Goal: Task Accomplishment & Management: Manage account settings

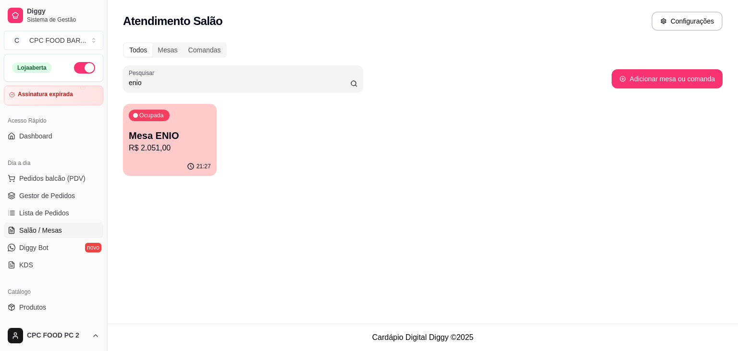
drag, startPoint x: 159, startPoint y: 78, endPoint x: 86, endPoint y: 79, distance: 72.6
click at [86, 79] on div "Diggy Sistema de Gestão C CPC FOOD BAR ... Loja aberta Assinatura expirada Aces…" at bounding box center [369, 175] width 738 height 351
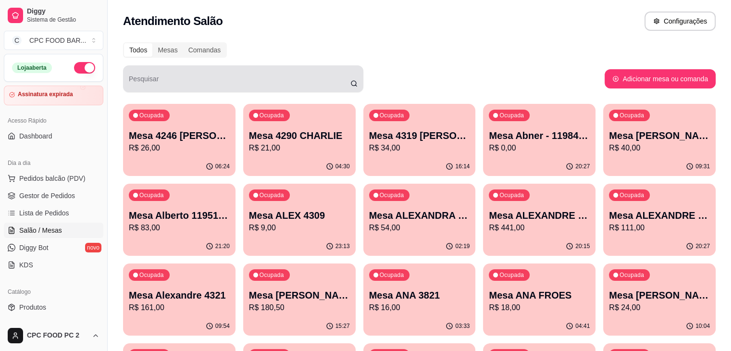
click at [283, 73] on div at bounding box center [243, 78] width 229 height 19
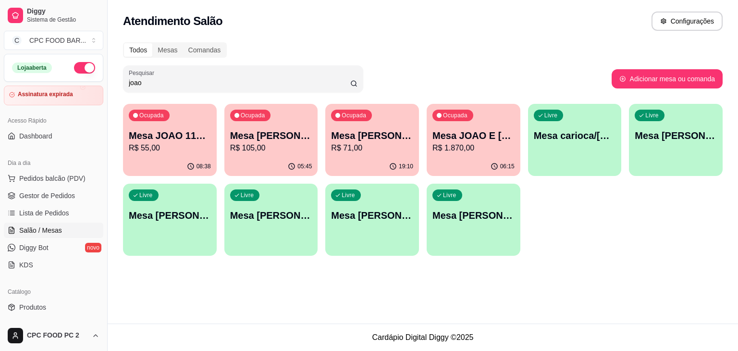
type input "joao"
click at [285, 165] on div "05:45" at bounding box center [271, 166] width 94 height 19
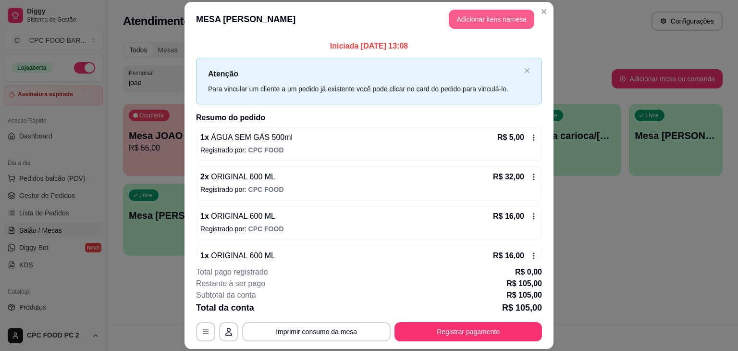
click at [463, 16] on button "Adicionar itens na mesa" at bounding box center [492, 19] width 86 height 19
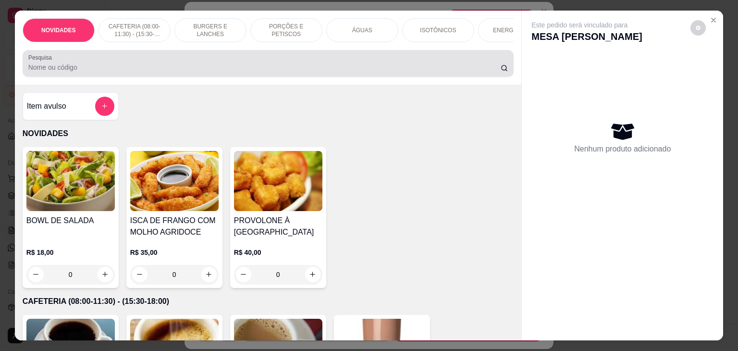
click at [305, 63] on div at bounding box center [268, 63] width 480 height 19
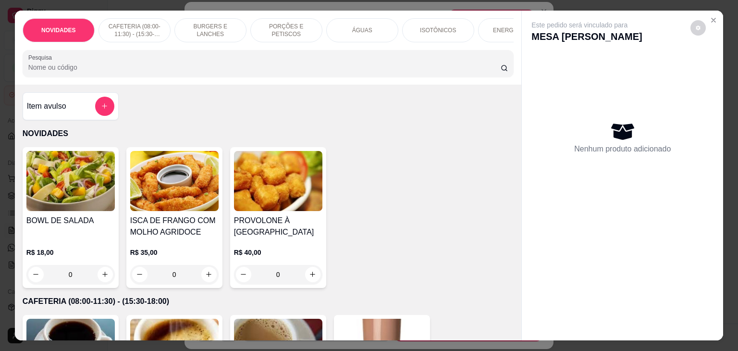
click at [507, 38] on div "ENERGÉTICOS" at bounding box center [514, 30] width 72 height 24
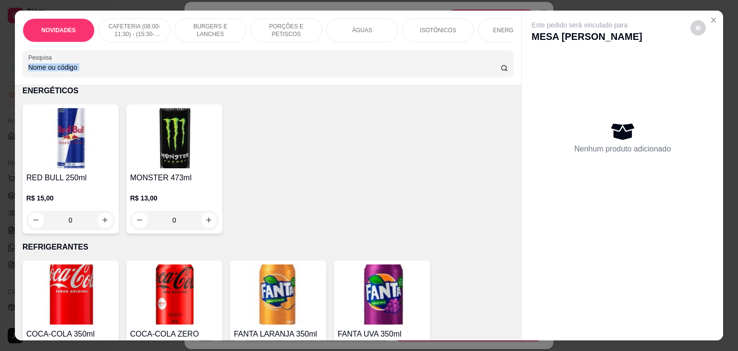
scroll to position [24, 0]
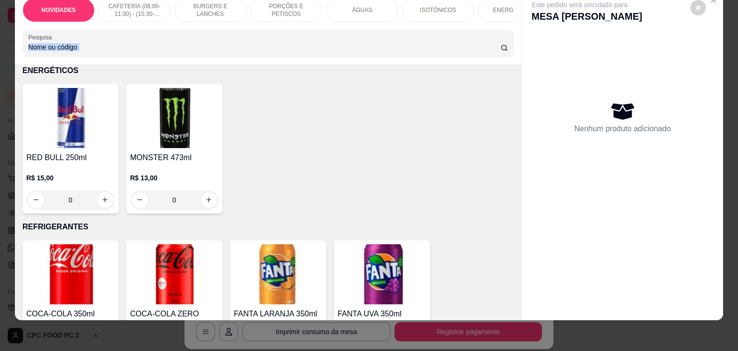
click at [507, 38] on div "Pesquisa" at bounding box center [269, 43] width 492 height 27
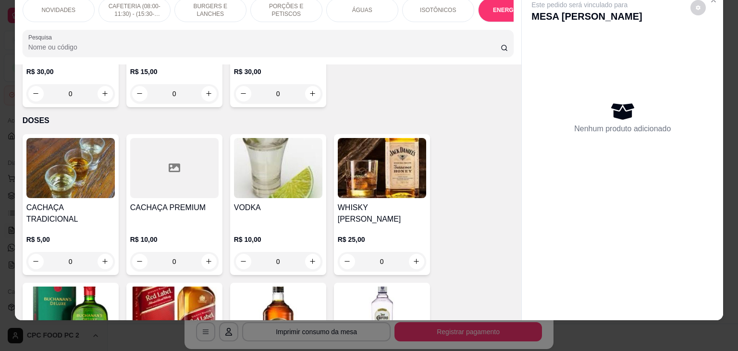
scroll to position [3469, 0]
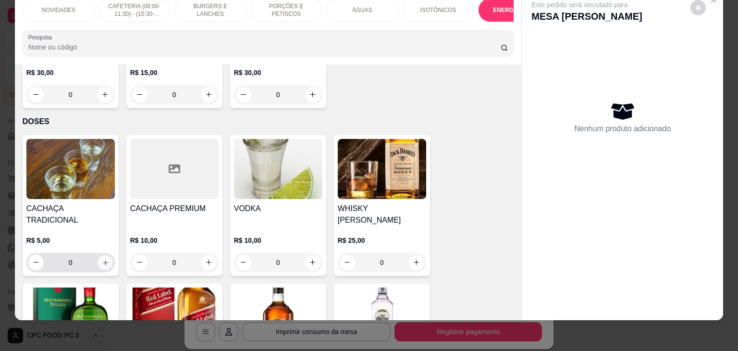
click at [98, 255] on button "increase-product-quantity" at bounding box center [105, 262] width 15 height 15
type input "1"
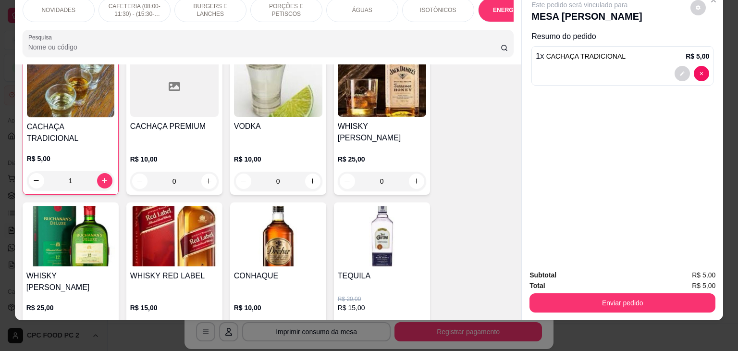
scroll to position [3558, 0]
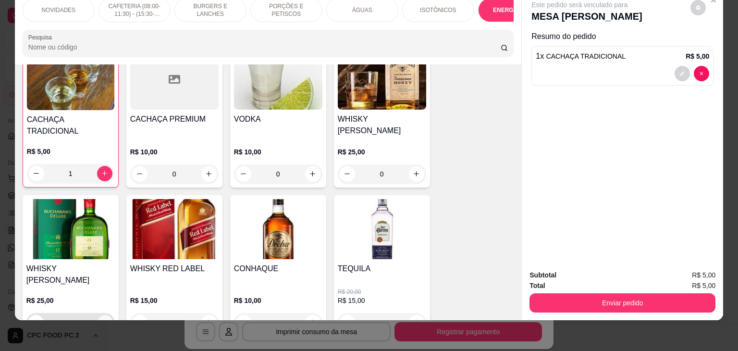
click at [101, 319] on icon "increase-product-quantity" at bounding box center [104, 322] width 7 height 7
type input "1"
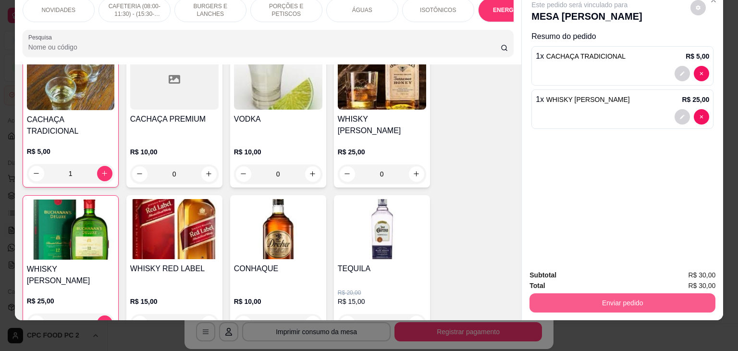
click at [556, 293] on button "Enviar pedido" at bounding box center [623, 302] width 186 height 19
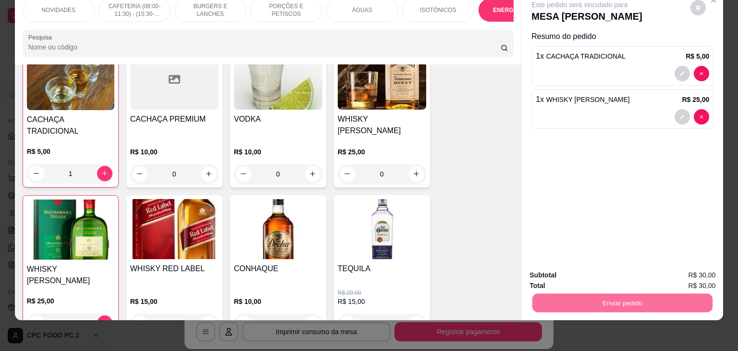
click at [615, 273] on button "Não registrar e enviar pedido" at bounding box center [590, 272] width 97 height 18
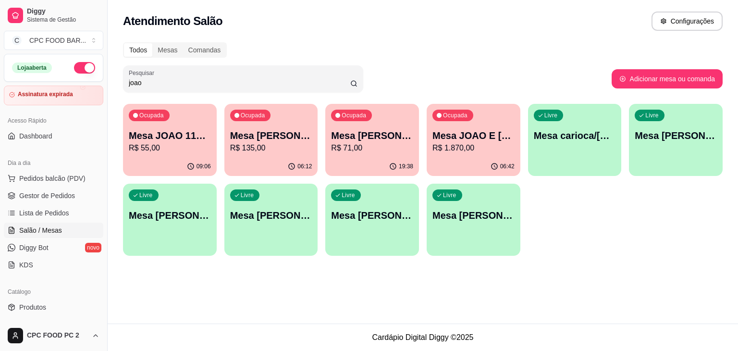
click at [63, 231] on link "Salão / Mesas" at bounding box center [53, 230] width 99 height 15
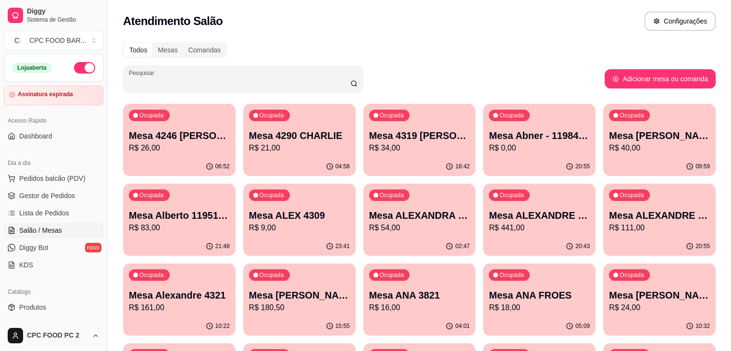
click at [246, 83] on input "Pesquisar" at bounding box center [240, 83] width 222 height 10
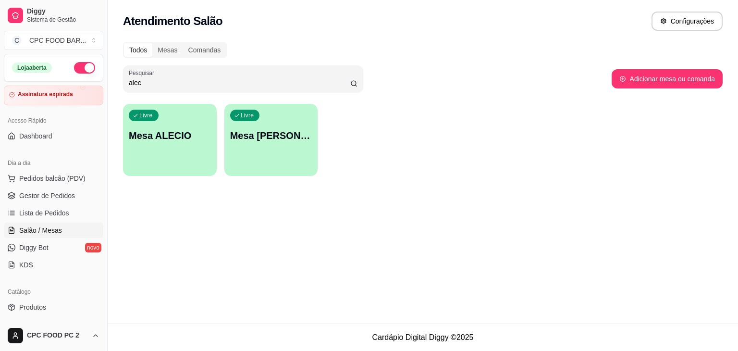
type input "alec"
click at [162, 128] on div "Livre Mesa ALECIO" at bounding box center [169, 134] width 91 height 59
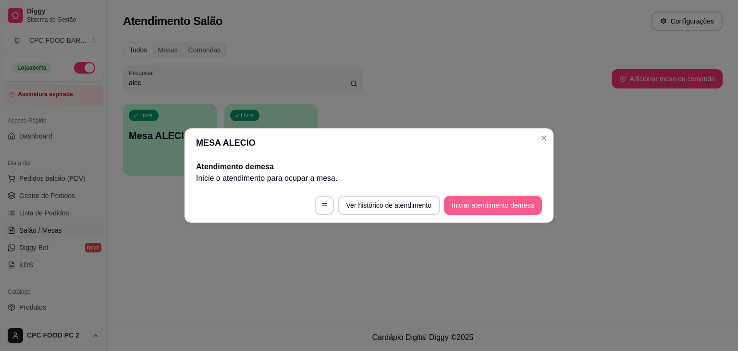
click at [523, 212] on button "Iniciar atendimento de mesa" at bounding box center [493, 205] width 98 height 19
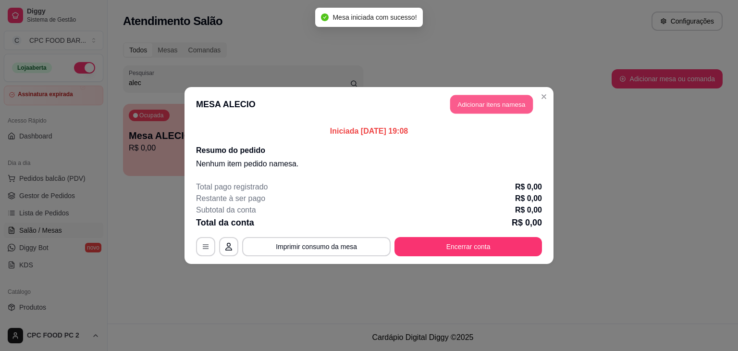
click at [492, 106] on button "Adicionar itens na mesa" at bounding box center [491, 104] width 83 height 19
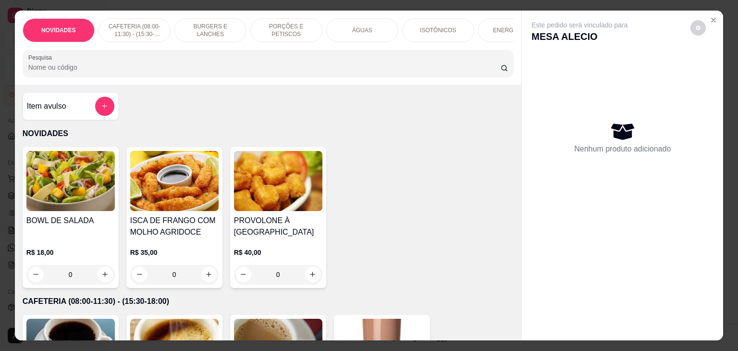
click at [342, 71] on input "Pesquisa" at bounding box center [264, 67] width 472 height 10
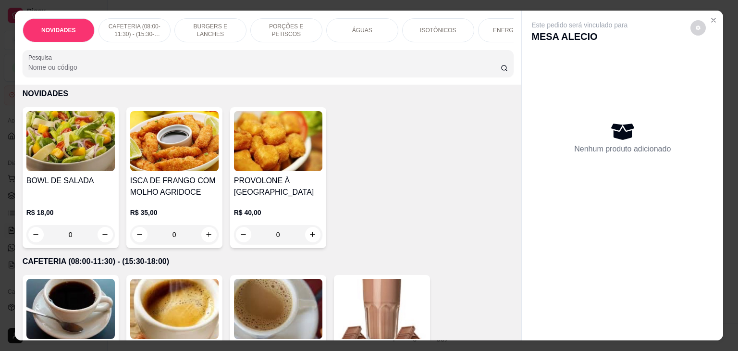
scroll to position [48, 0]
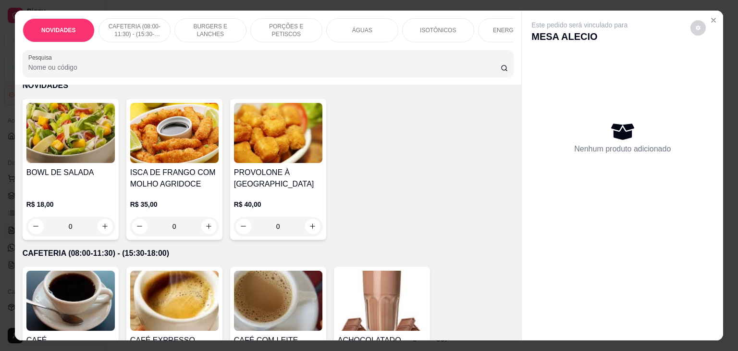
click at [292, 20] on div "PORÇÕES E PETISCOS" at bounding box center [286, 30] width 72 height 24
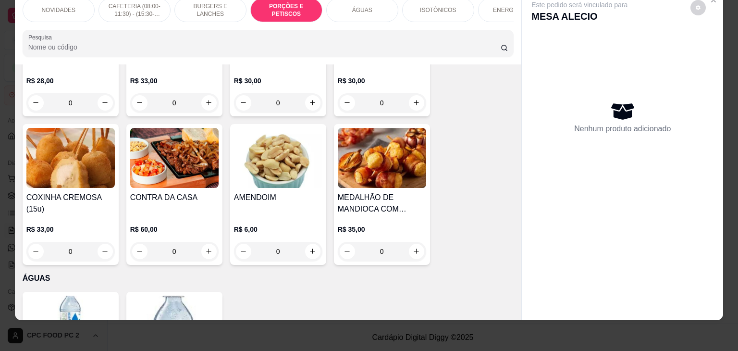
scroll to position [1363, 0]
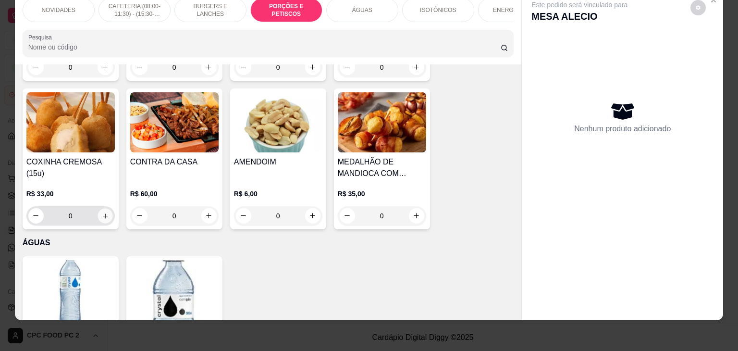
click at [101, 213] on icon "increase-product-quantity" at bounding box center [104, 215] width 7 height 7
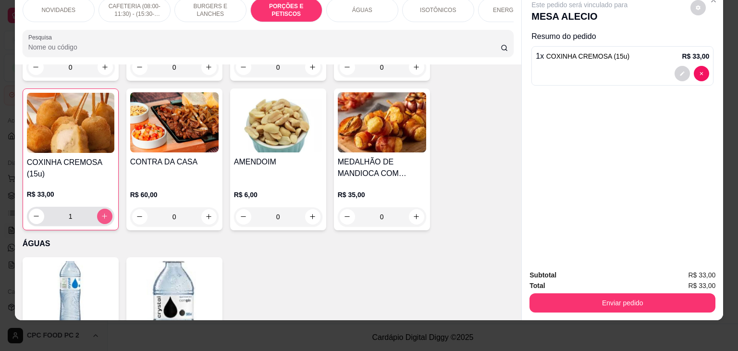
click at [101, 213] on icon "increase-product-quantity" at bounding box center [104, 215] width 7 height 7
type input "2"
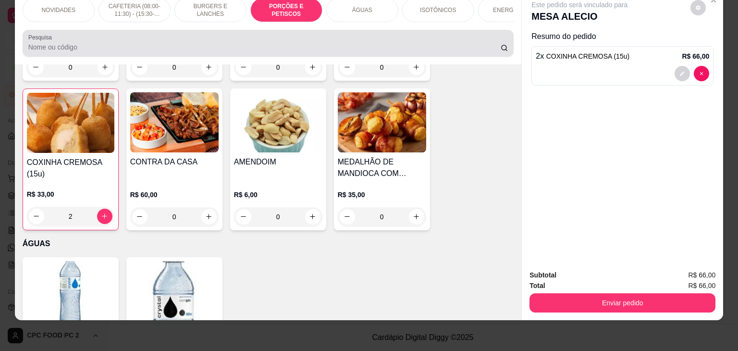
click at [360, 38] on div at bounding box center [268, 43] width 480 height 19
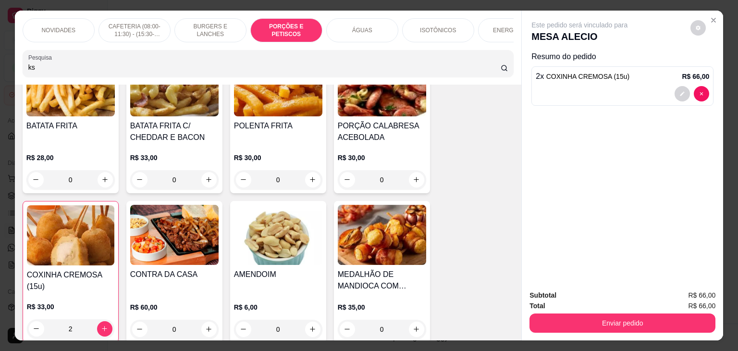
scroll to position [1424, 0]
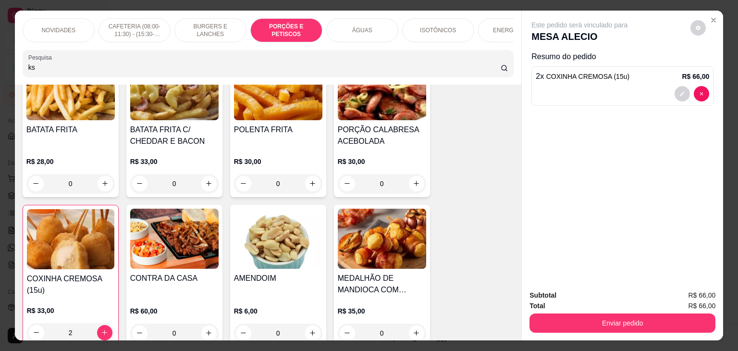
type input "ks"
click at [649, 87] on div at bounding box center [623, 93] width 174 height 15
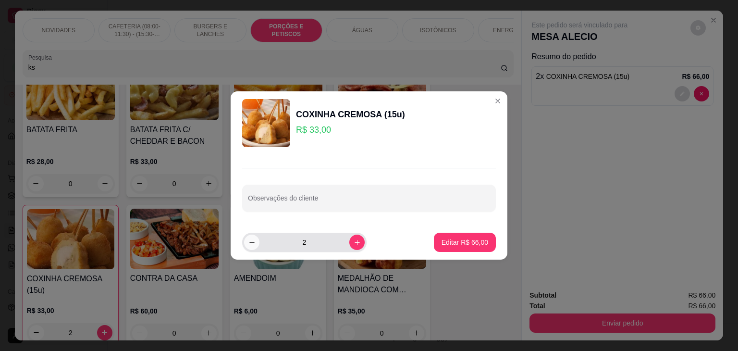
click at [253, 243] on icon "decrease-product-quantity" at bounding box center [251, 242] width 7 height 7
type input "1"
click at [450, 247] on button "Editar R$ 33,00" at bounding box center [465, 242] width 62 height 19
type input "1"
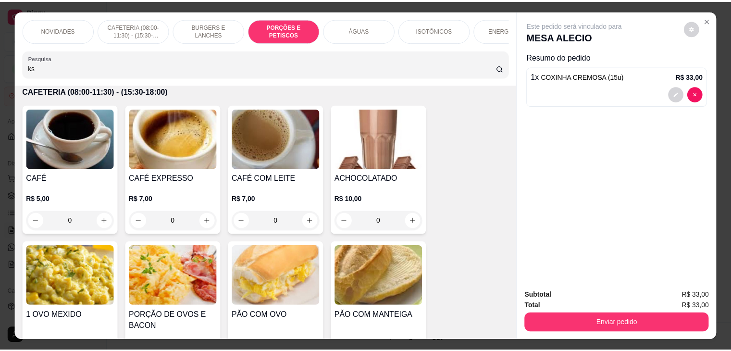
scroll to position [0, 0]
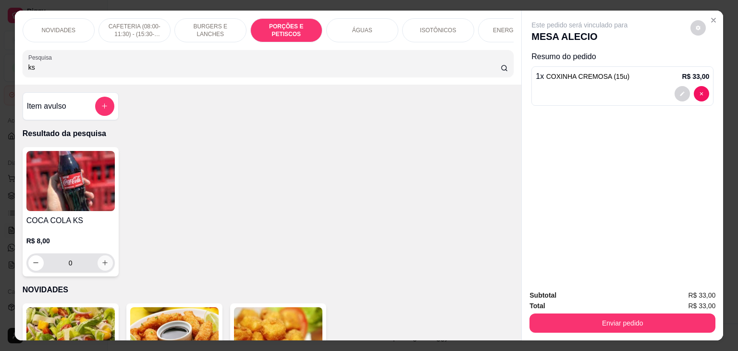
click at [105, 267] on button "increase-product-quantity" at bounding box center [105, 262] width 15 height 15
type input "1"
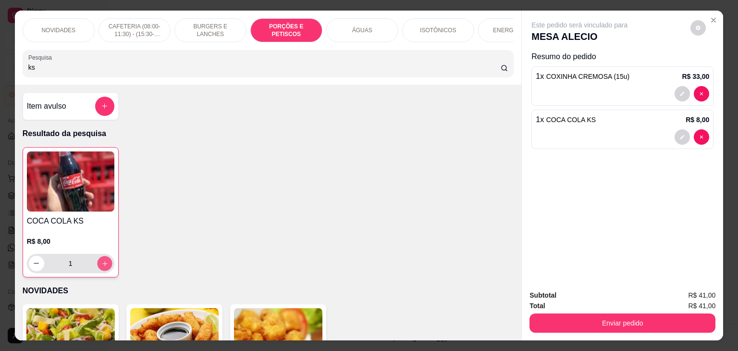
click at [104, 267] on icon "increase-product-quantity" at bounding box center [104, 263] width 7 height 7
type input "2"
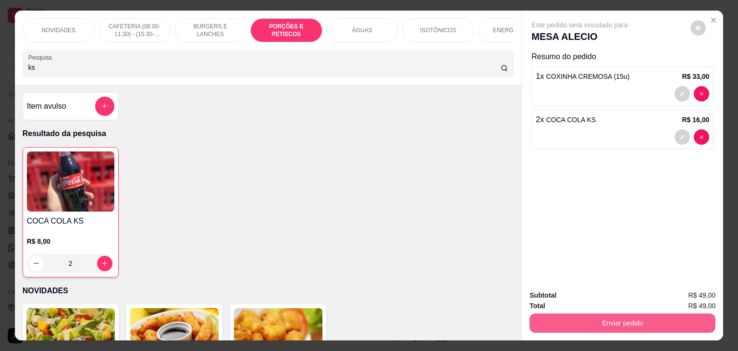
click at [595, 313] on button "Enviar pedido" at bounding box center [623, 322] width 186 height 19
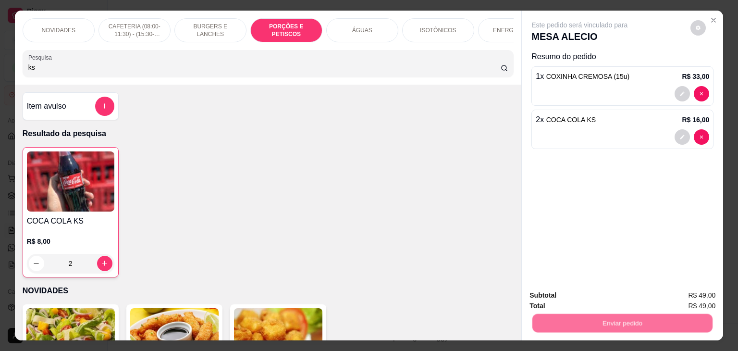
click at [582, 300] on button "Não registrar e enviar pedido" at bounding box center [591, 295] width 100 height 18
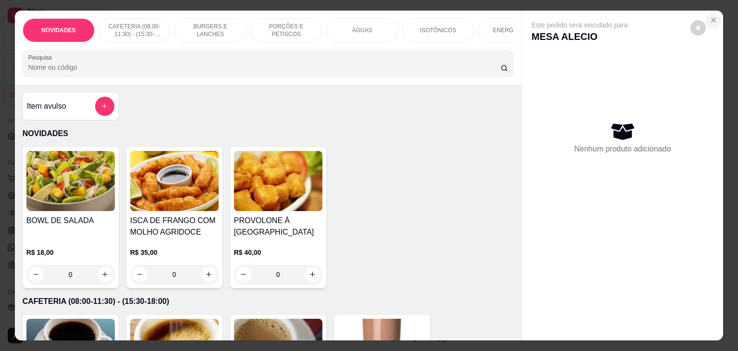
click at [710, 16] on icon "Close" at bounding box center [714, 20] width 8 height 8
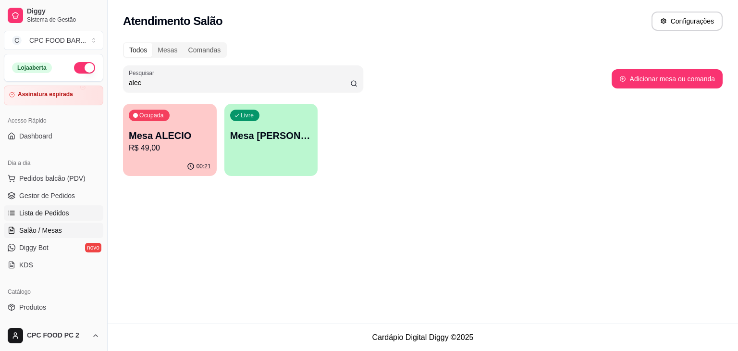
click at [52, 210] on span "Lista de Pedidos" at bounding box center [44, 213] width 50 height 10
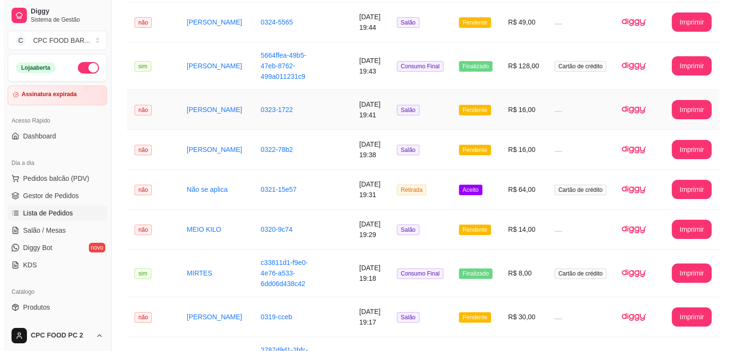
scroll to position [192, 0]
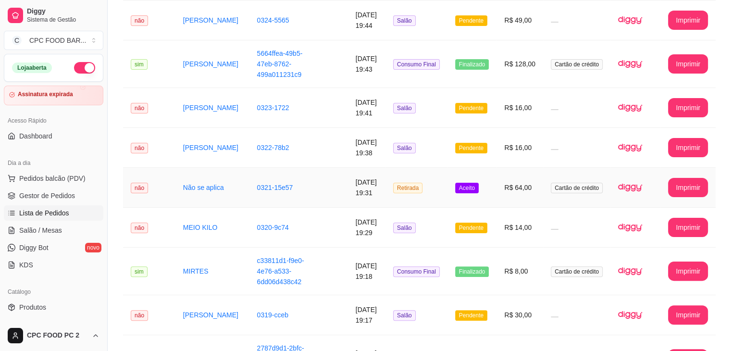
click at [622, 189] on img at bounding box center [630, 187] width 24 height 24
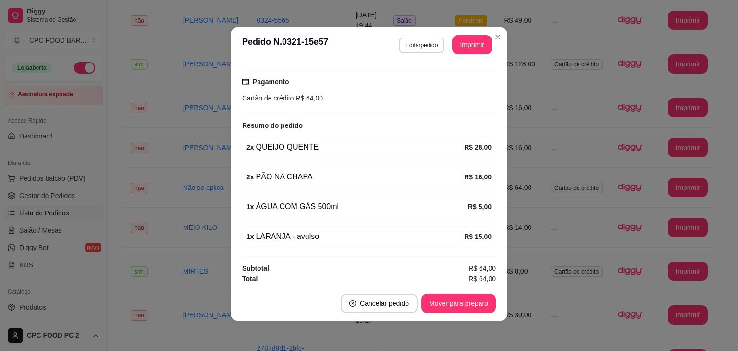
scroll to position [2, 0]
click at [472, 39] on button "Imprimir" at bounding box center [472, 44] width 38 height 19
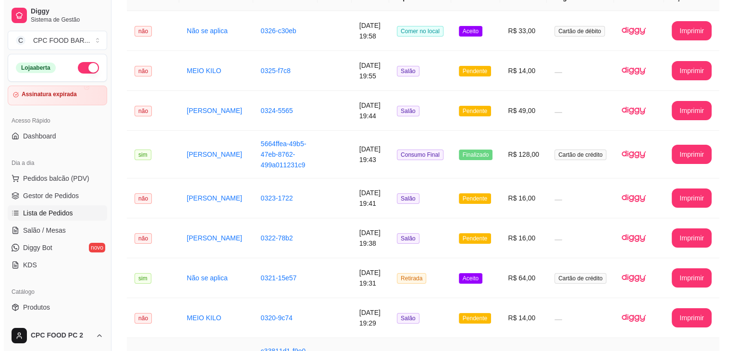
scroll to position [0, 0]
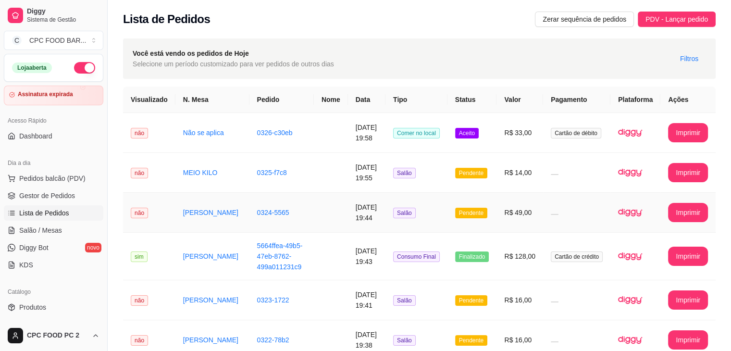
click at [543, 211] on td "R$ 49,00" at bounding box center [519, 213] width 47 height 40
click at [33, 224] on link "Salão / Mesas" at bounding box center [53, 230] width 99 height 15
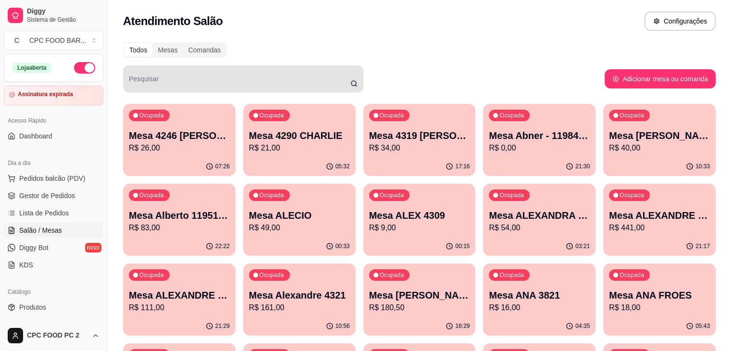
click at [220, 79] on input "Pesquisar" at bounding box center [240, 83] width 222 height 10
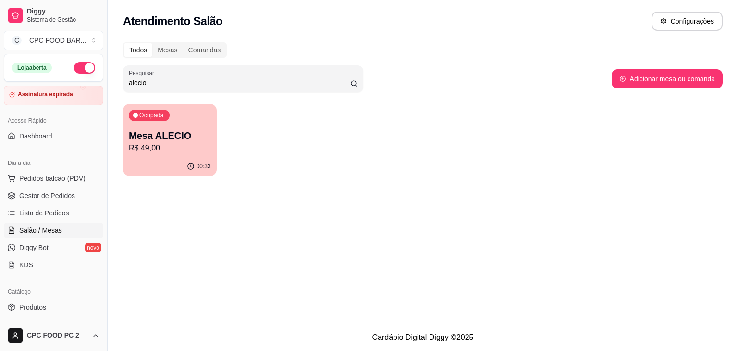
type input "alecio"
click at [161, 123] on div "Ocupada Mesa ALECIO R$ 49,00" at bounding box center [170, 130] width 94 height 53
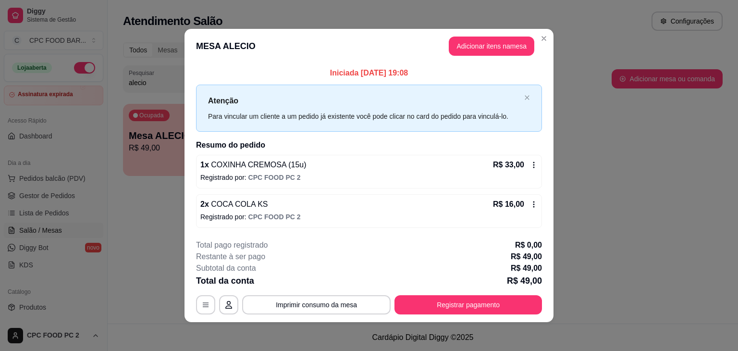
click at [473, 57] on header "MESA ALECIO Adicionar itens na mesa" at bounding box center [369, 46] width 369 height 35
click at [474, 50] on button "Adicionar itens na mesa" at bounding box center [491, 46] width 83 height 19
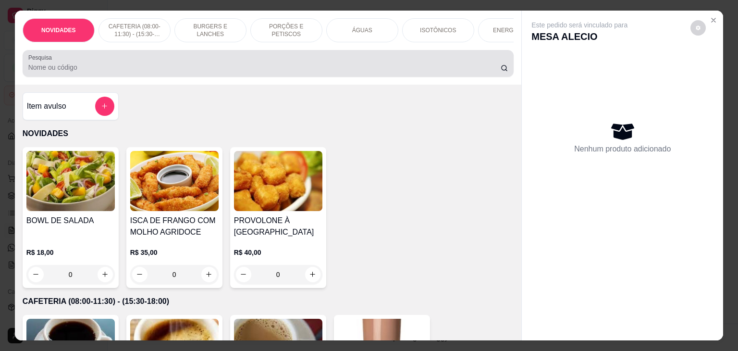
click at [323, 69] on input "Pesquisa" at bounding box center [264, 67] width 472 height 10
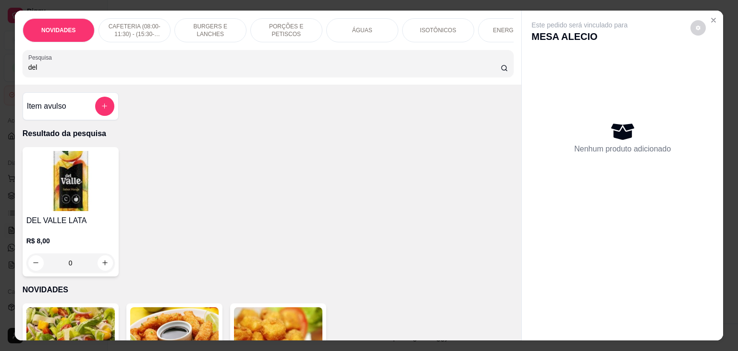
type input "del"
click at [101, 264] on div "0" at bounding box center [70, 262] width 88 height 19
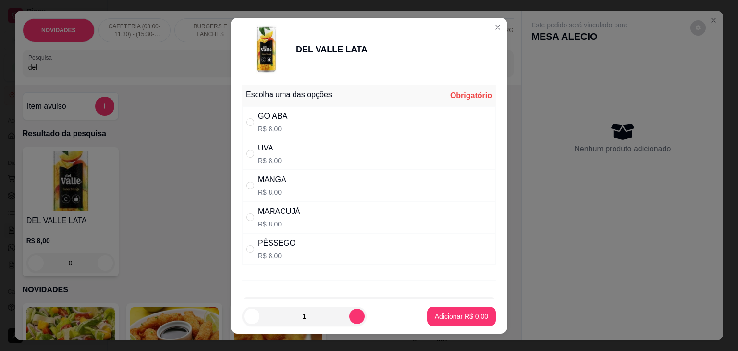
click at [333, 156] on div "UVA R$ 8,00" at bounding box center [369, 154] width 254 height 32
radio input "true"
click at [459, 308] on button "Adicionar R$ 8,00" at bounding box center [461, 316] width 69 height 19
type input "1"
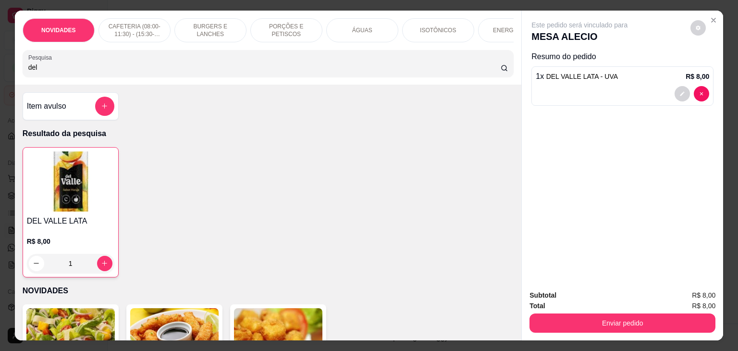
click at [181, 80] on div "NOVIDADES CAFETERIA (08:00-11:30) - (15:30-18:00) BURGERS E LANCHES PORÇÕES E P…" at bounding box center [268, 48] width 507 height 74
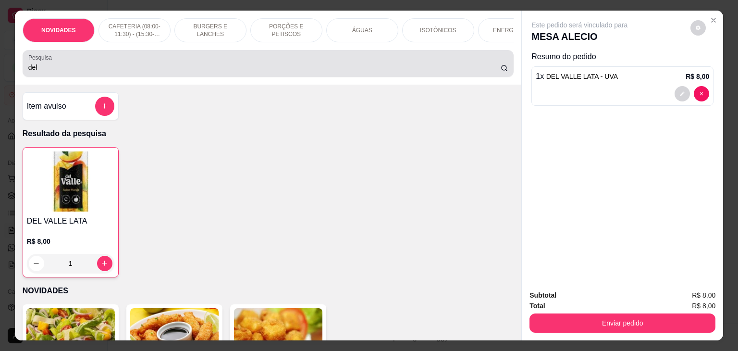
click at [179, 77] on div "Pesquisa del" at bounding box center [269, 63] width 492 height 27
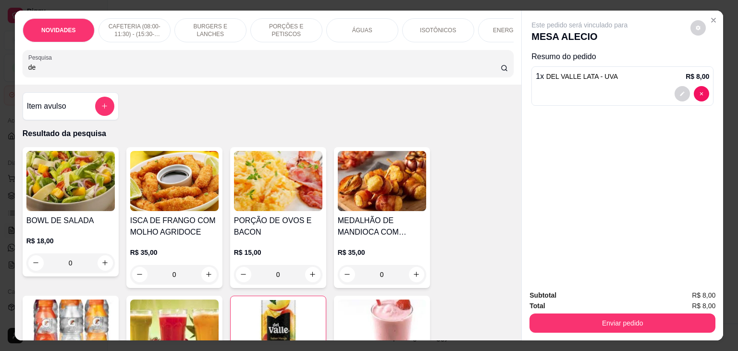
type input "d"
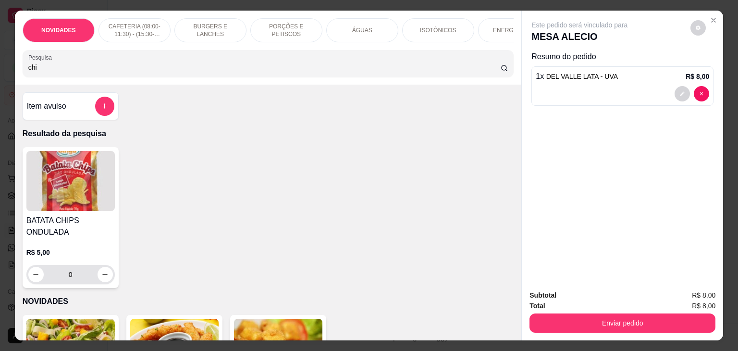
type input "chi"
click at [104, 278] on icon "increase-product-quantity" at bounding box center [104, 274] width 7 height 7
type input "1"
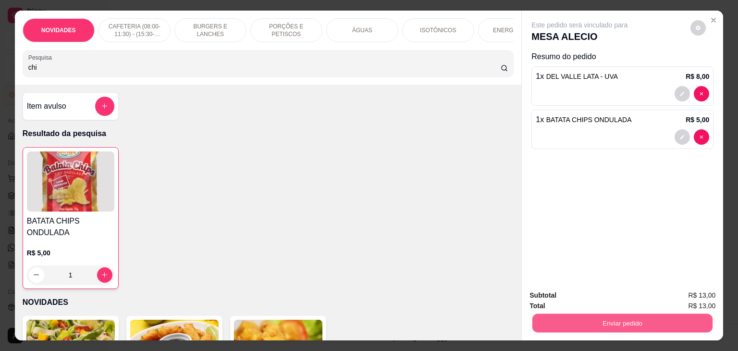
click at [540, 315] on button "Enviar pedido" at bounding box center [623, 323] width 180 height 19
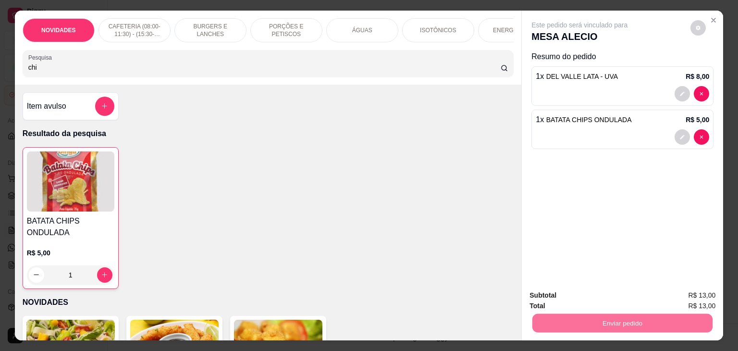
click at [579, 299] on button "Não registrar e enviar pedido" at bounding box center [590, 294] width 104 height 19
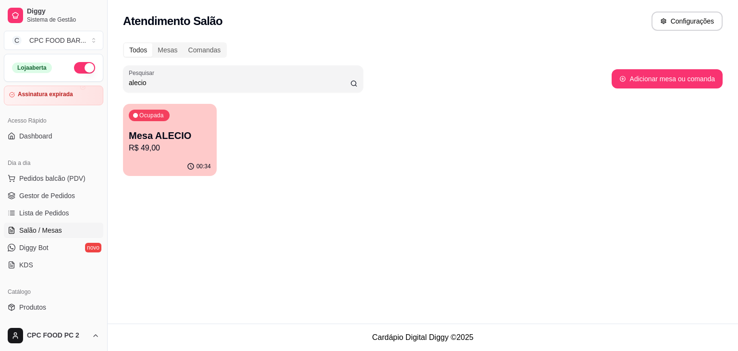
click at [177, 131] on p "Mesa ALECIO" at bounding box center [170, 135] width 82 height 13
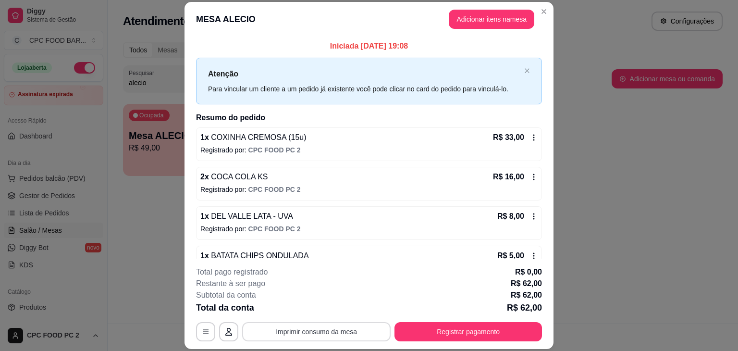
click at [328, 336] on button "Imprimir consumo da mesa" at bounding box center [316, 331] width 149 height 19
click at [499, 331] on button "Registrar pagamento" at bounding box center [468, 331] width 143 height 19
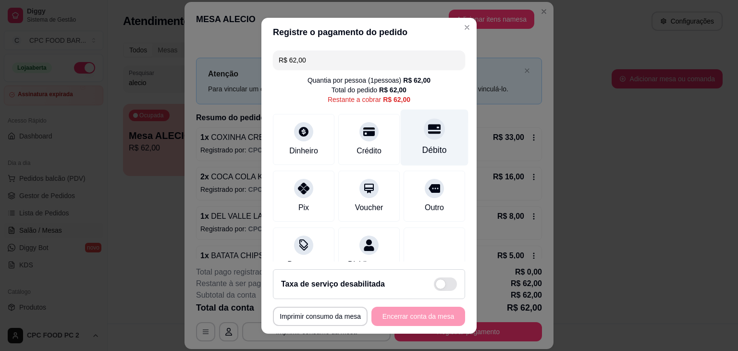
click at [426, 149] on div "Débito" at bounding box center [434, 150] width 25 height 12
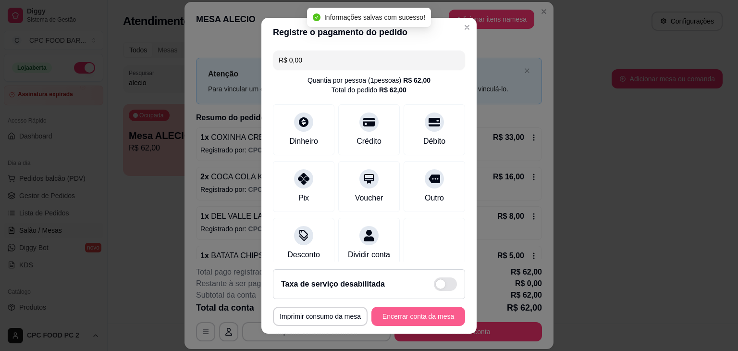
type input "R$ 0,00"
click at [424, 317] on button "Encerrar conta da mesa" at bounding box center [419, 316] width 94 height 19
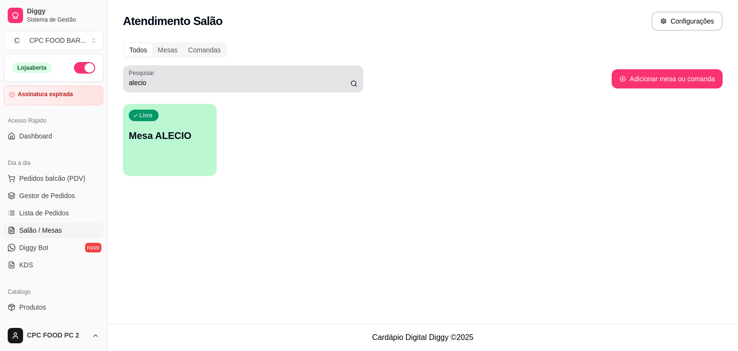
click at [304, 87] on div "alecio" at bounding box center [243, 78] width 229 height 19
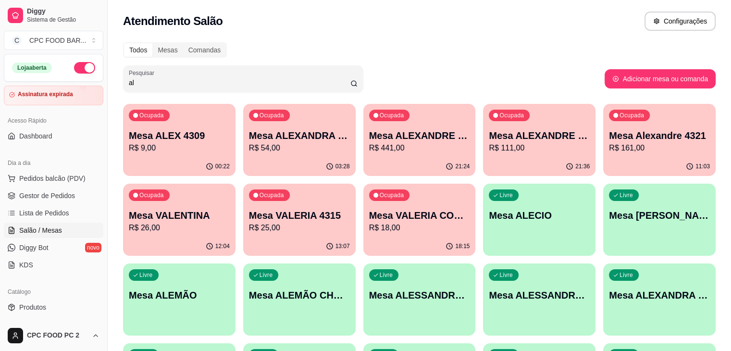
type input "a"
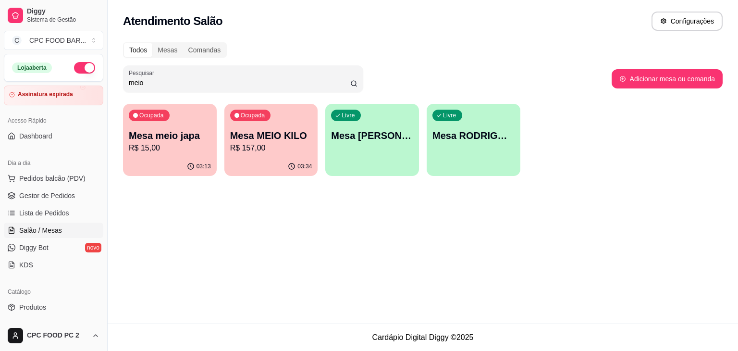
type input "meio"
click at [257, 165] on div "03:34" at bounding box center [271, 166] width 94 height 19
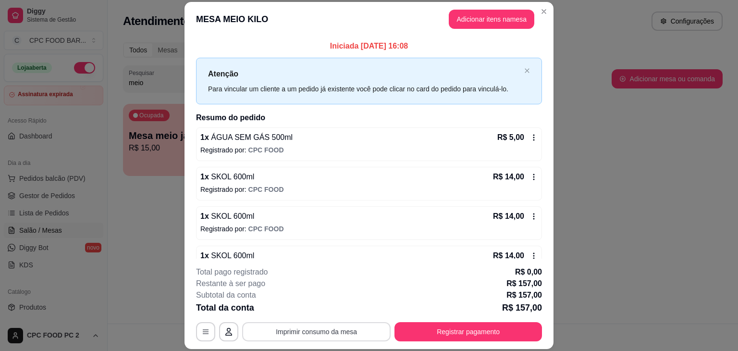
click at [327, 331] on button "Imprimir consumo da mesa" at bounding box center [316, 331] width 149 height 19
click at [485, 328] on button "Registrar pagamento" at bounding box center [468, 331] width 143 height 19
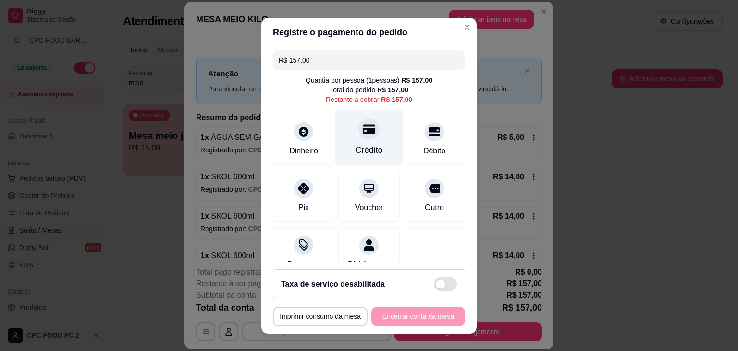
click at [371, 140] on div "Crédito" at bounding box center [369, 137] width 68 height 56
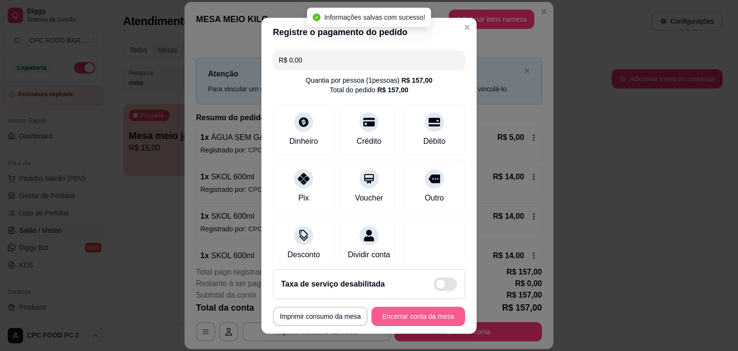
type input "R$ 0,00"
click at [421, 314] on button "Encerrar conta da mesa" at bounding box center [418, 316] width 91 height 19
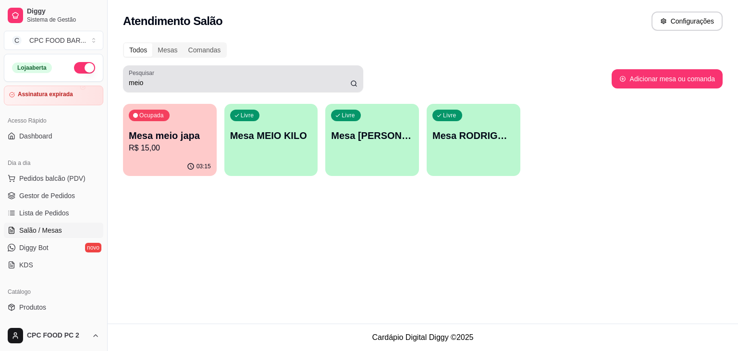
click at [315, 87] on div "meio" at bounding box center [243, 78] width 229 height 19
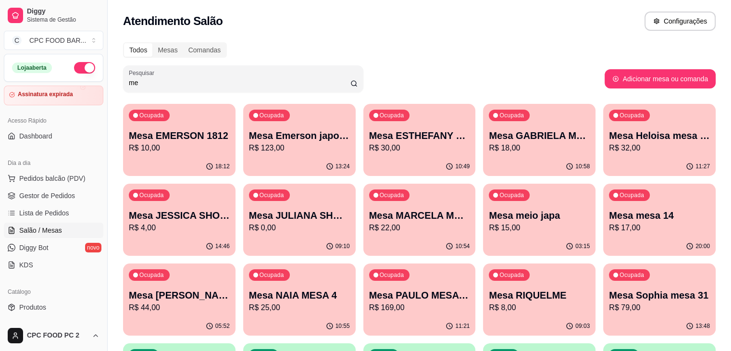
type input "m"
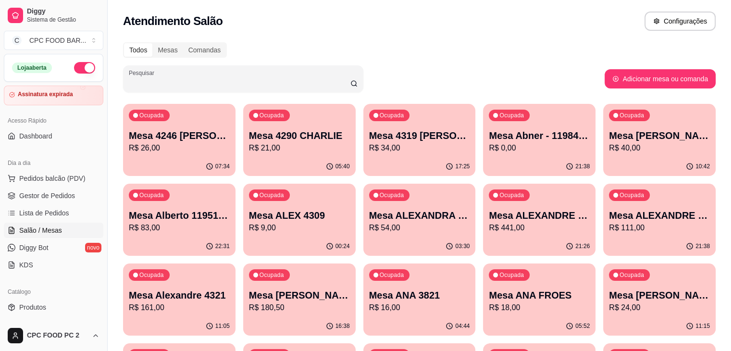
click at [301, 85] on input "Pesquisar" at bounding box center [240, 83] width 222 height 10
click at [53, 208] on span "Lista de Pedidos" at bounding box center [44, 213] width 50 height 10
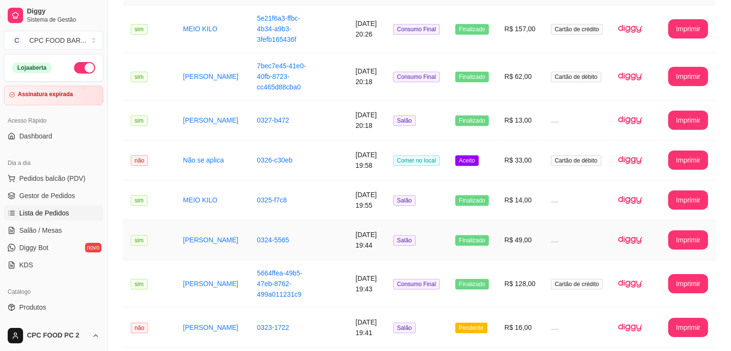
scroll to position [192, 0]
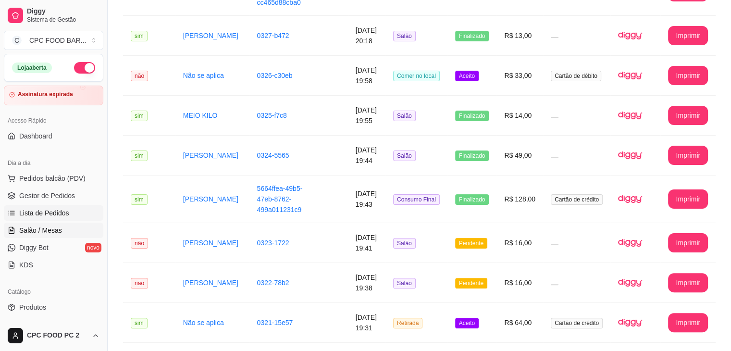
click at [51, 234] on span "Salão / Mesas" at bounding box center [40, 230] width 43 height 10
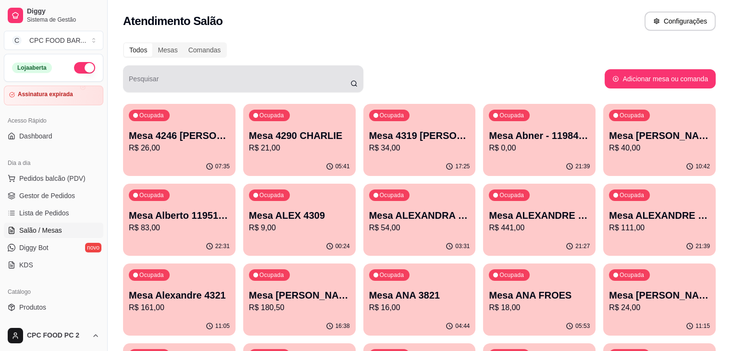
click at [218, 72] on div at bounding box center [243, 78] width 229 height 19
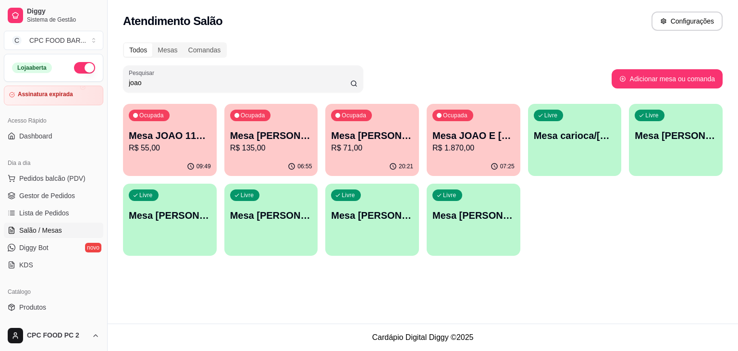
type input "joao"
click at [264, 136] on p "Mesa [PERSON_NAME]" at bounding box center [271, 135] width 82 height 13
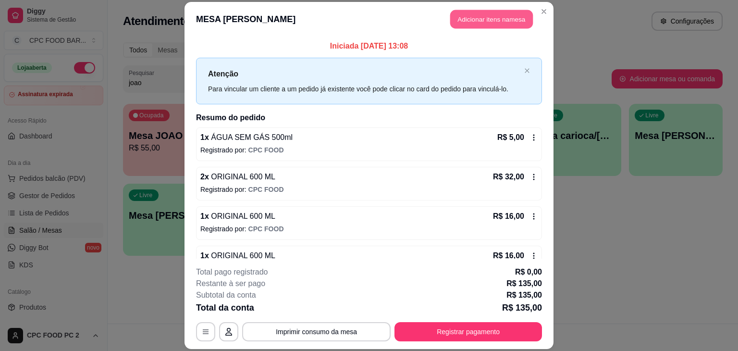
click at [465, 20] on button "Adicionar itens na mesa" at bounding box center [491, 19] width 83 height 19
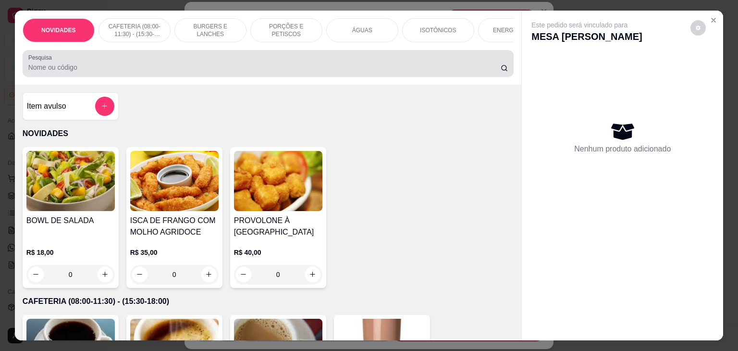
click at [255, 67] on input "Pesquisa" at bounding box center [264, 67] width 472 height 10
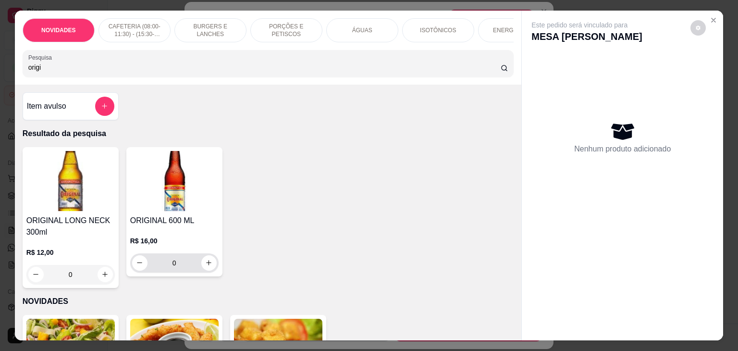
type input "origi"
click at [205, 267] on icon "increase-product-quantity" at bounding box center [208, 263] width 7 height 7
type input "1"
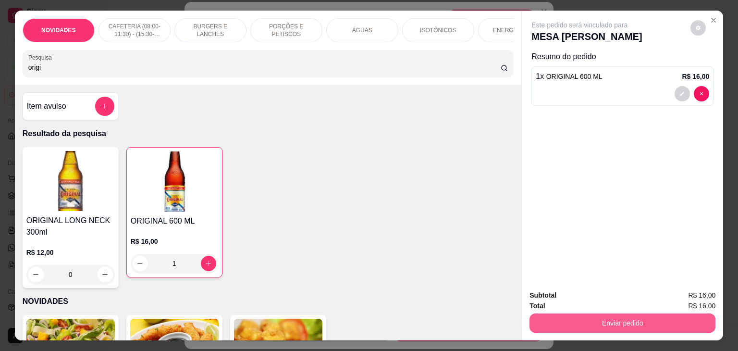
click at [554, 315] on button "Enviar pedido" at bounding box center [623, 322] width 186 height 19
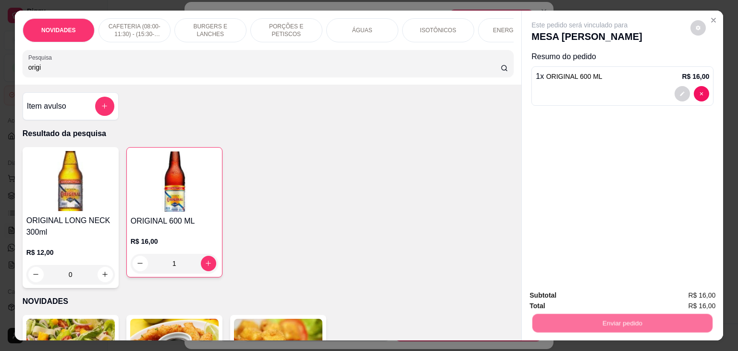
click at [558, 297] on button "Não registrar e enviar pedido" at bounding box center [591, 295] width 100 height 18
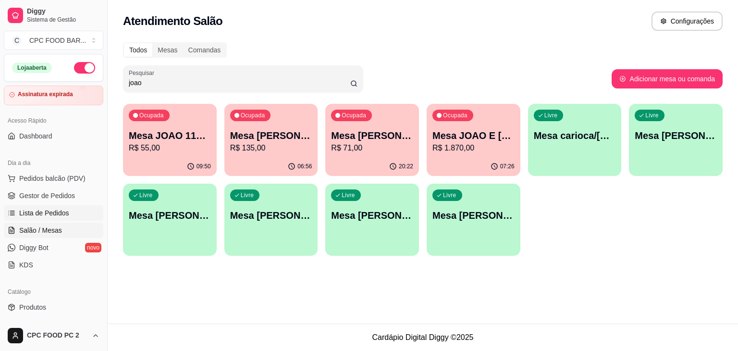
click at [65, 211] on span "Lista de Pedidos" at bounding box center [44, 213] width 50 height 10
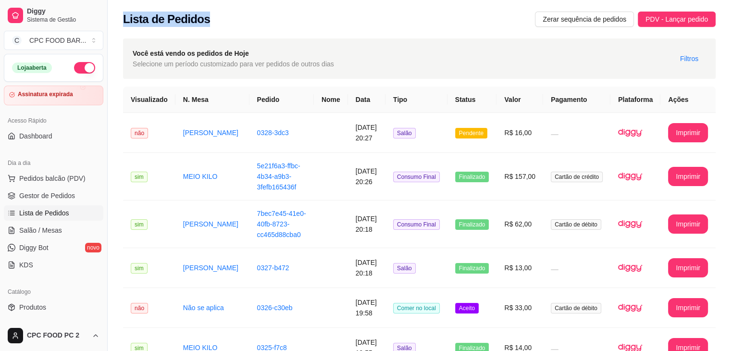
drag, startPoint x: 206, startPoint y: 21, endPoint x: 117, endPoint y: 11, distance: 89.9
click at [117, 11] on div "Lista de Pedidos Zerar sequência de pedidos PDV - Lançar pedido" at bounding box center [419, 16] width 623 height 33
click at [42, 236] on link "Salão / Mesas" at bounding box center [53, 230] width 99 height 15
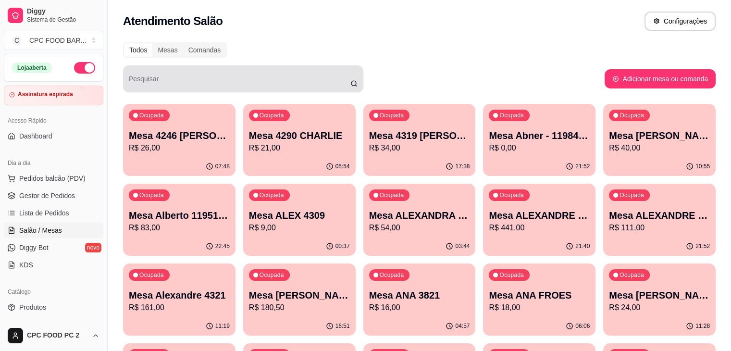
click at [263, 73] on div at bounding box center [243, 78] width 229 height 19
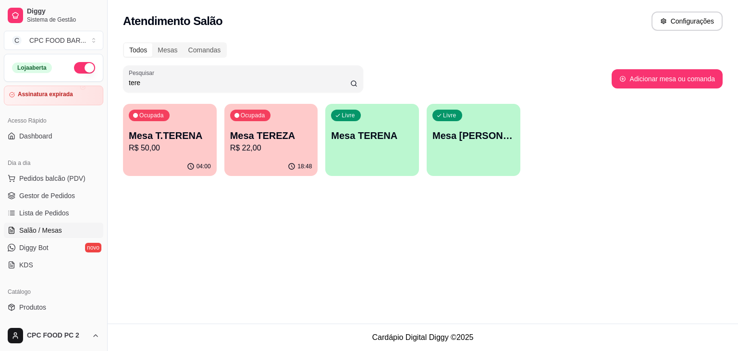
type input "tere"
click at [150, 162] on div "04:00" at bounding box center [170, 166] width 94 height 19
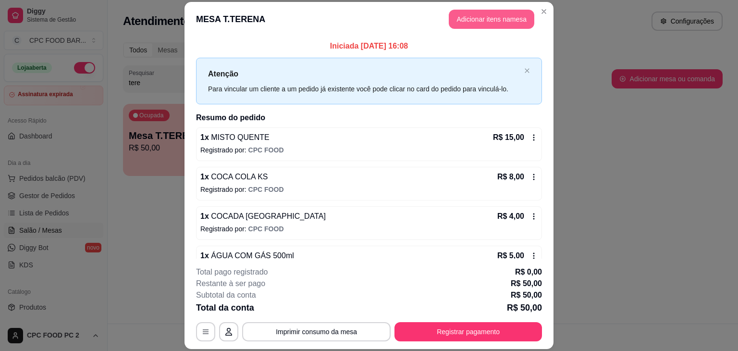
click at [496, 19] on button "Adicionar itens na mesa" at bounding box center [492, 19] width 86 height 19
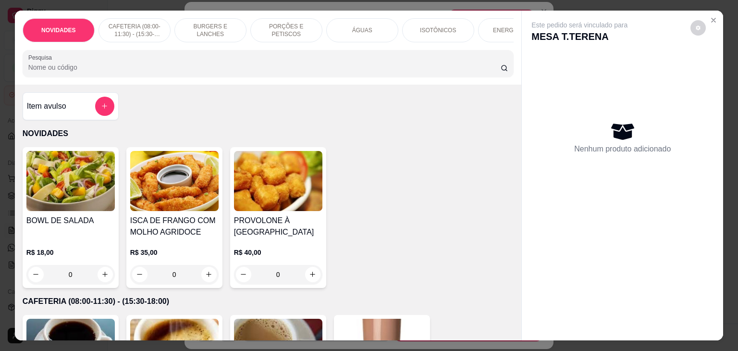
click at [333, 72] on input "Pesquisa" at bounding box center [264, 67] width 472 height 10
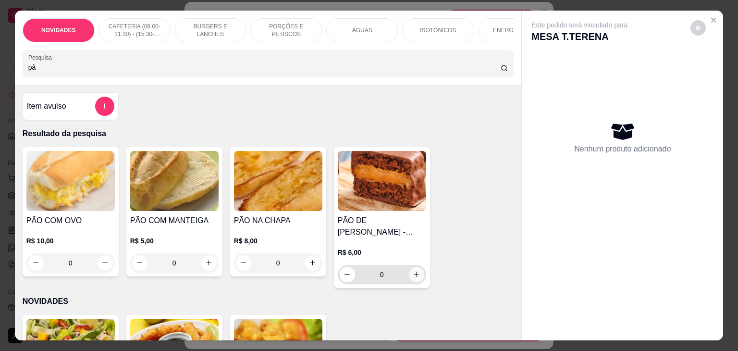
type input "pã"
click at [412, 272] on button "increase-product-quantity" at bounding box center [416, 274] width 15 height 15
type input "1"
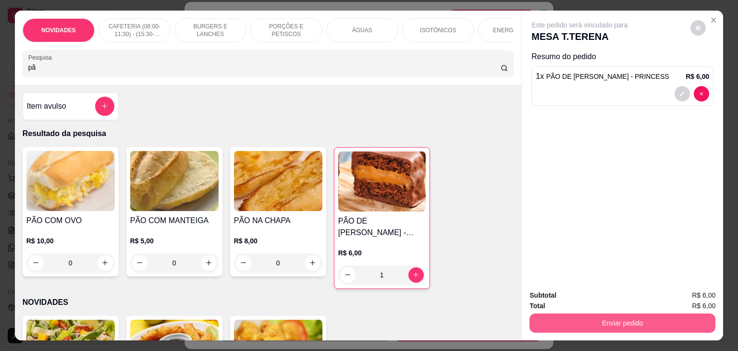
click at [582, 326] on button "Enviar pedido" at bounding box center [623, 322] width 186 height 19
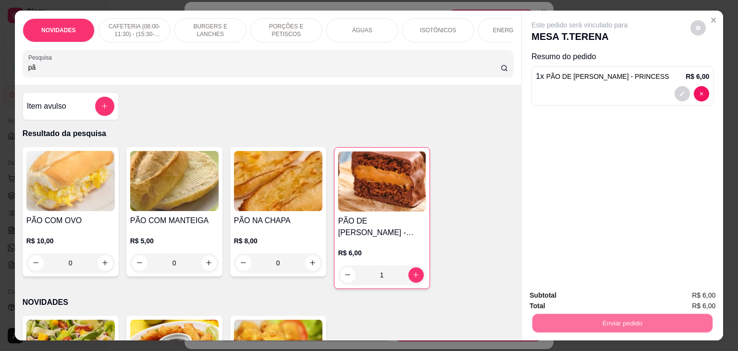
click at [573, 295] on button "Não registrar e enviar pedido" at bounding box center [590, 295] width 97 height 18
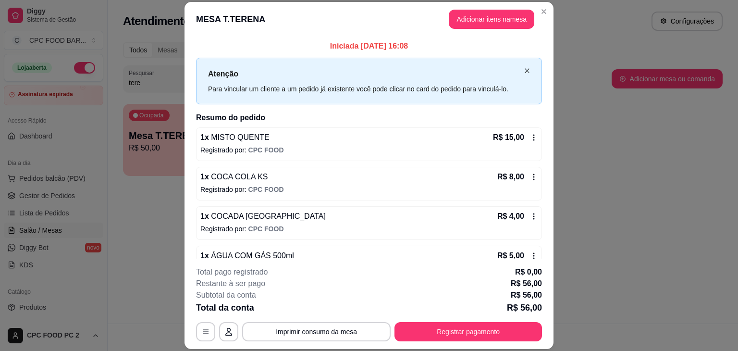
click at [524, 68] on icon "close" at bounding box center [527, 71] width 6 height 6
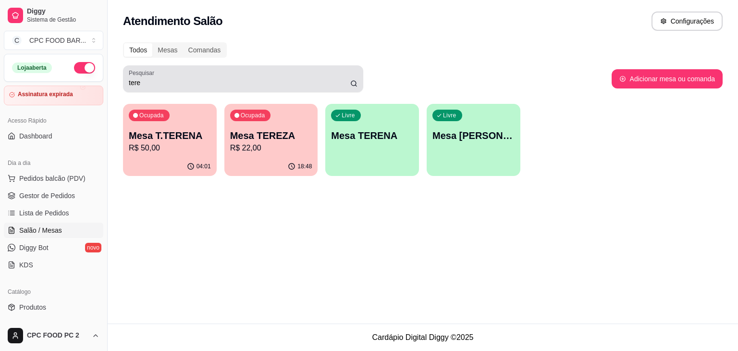
click at [170, 87] on div "tere" at bounding box center [243, 78] width 229 height 19
drag, startPoint x: 170, startPoint y: 87, endPoint x: 129, endPoint y: 81, distance: 41.8
click at [129, 81] on div "tere" at bounding box center [243, 78] width 229 height 19
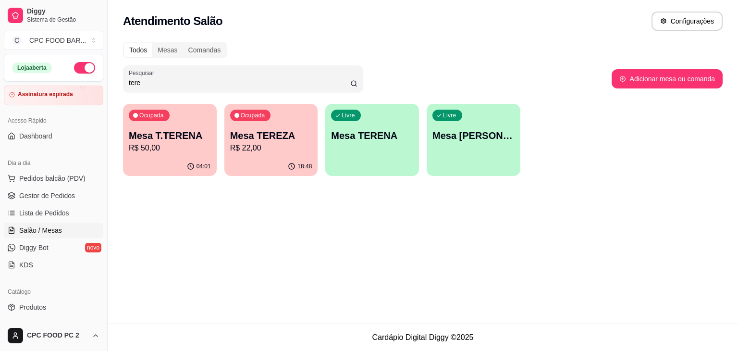
drag, startPoint x: 146, startPoint y: 82, endPoint x: 121, endPoint y: 85, distance: 25.6
click at [121, 85] on div "Todos Mesas Comandas Pesquisar tere Adicionar mesa ou comanda Ocupada Mesa T.TE…" at bounding box center [423, 112] width 631 height 151
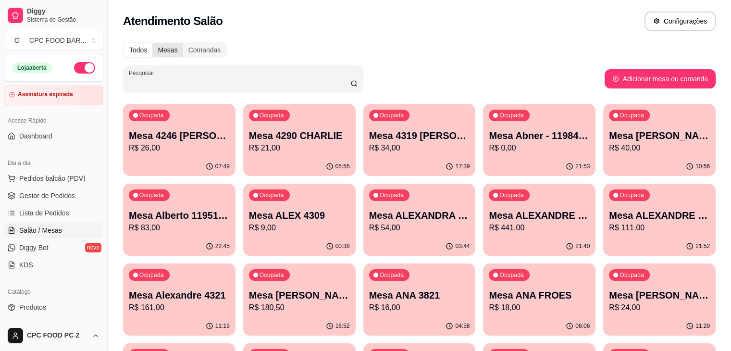
click at [155, 51] on div "Mesas" at bounding box center [167, 49] width 30 height 13
click at [152, 43] on input "Mesas" at bounding box center [152, 43] width 0 height 0
click at [220, 51] on div "Comandas" at bounding box center [204, 49] width 43 height 13
click at [183, 43] on input "Comandas" at bounding box center [183, 43] width 0 height 0
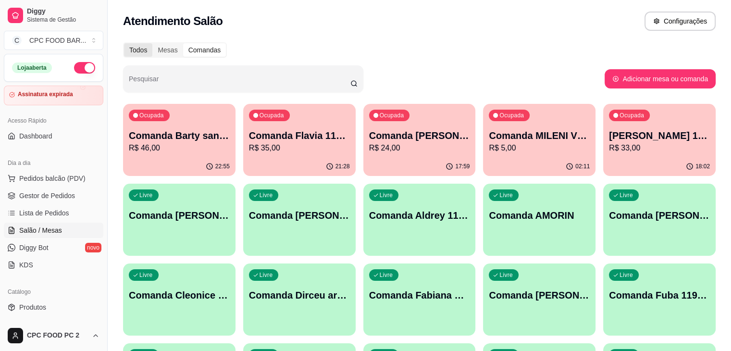
click at [127, 48] on div "Todos" at bounding box center [138, 49] width 28 height 13
click at [124, 43] on input "Todos" at bounding box center [124, 43] width 0 height 0
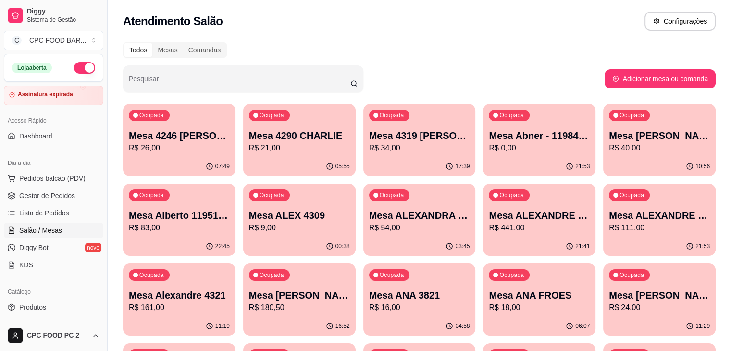
click at [166, 148] on p "R$ 26,00" at bounding box center [179, 148] width 101 height 12
click at [491, 216] on p "Mesa ALEXANDRE 3913" at bounding box center [540, 215] width 98 height 13
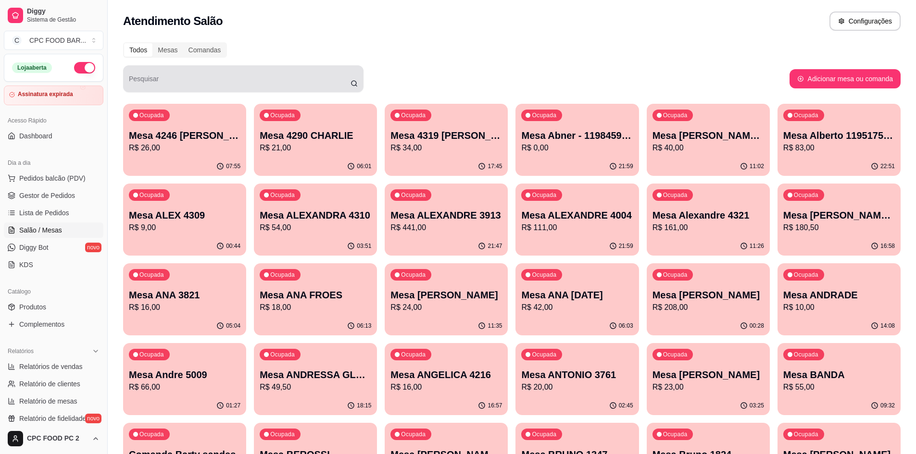
click at [273, 73] on div at bounding box center [243, 78] width 229 height 19
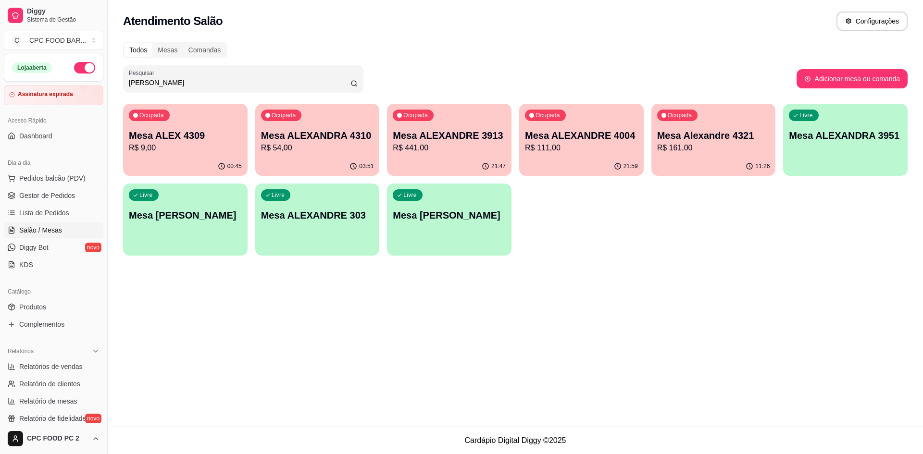
click at [192, 84] on input "[PERSON_NAME]" at bounding box center [240, 83] width 222 height 10
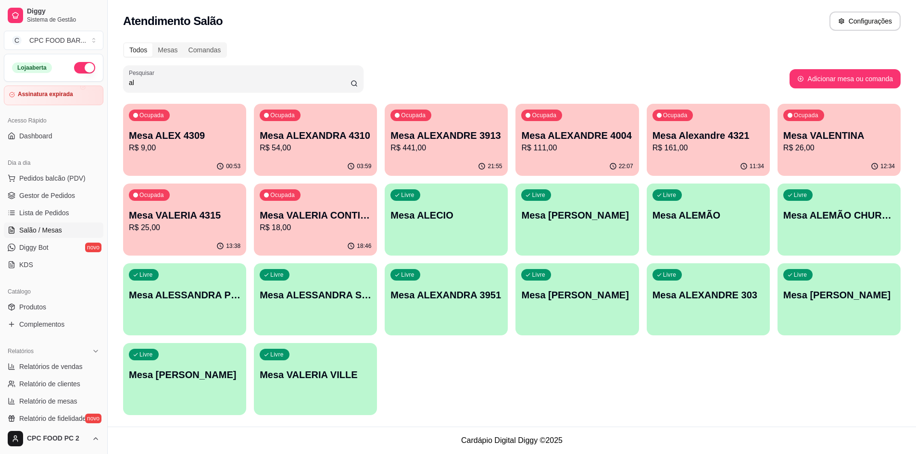
type input "a"
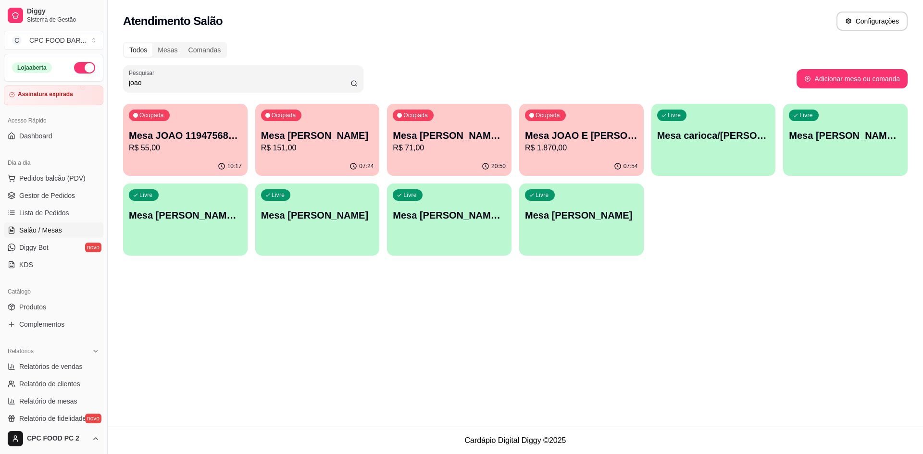
type input "joao"
click at [370, 119] on div "Ocupada Mesa [PERSON_NAME] R$ 151,00" at bounding box center [317, 130] width 124 height 53
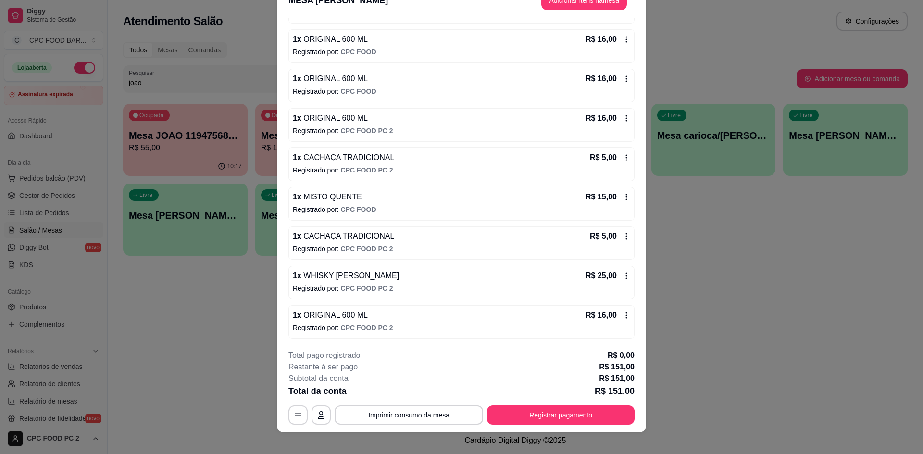
scroll to position [28, 0]
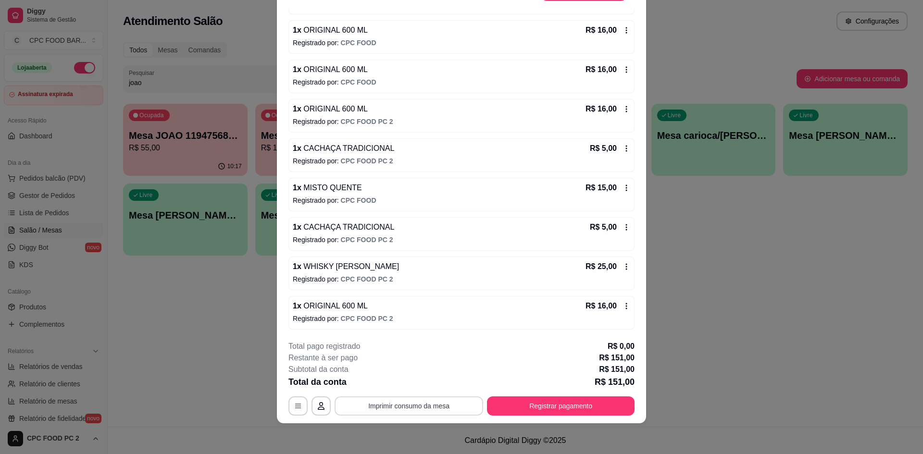
click at [396, 350] on button "Imprimir consumo da mesa" at bounding box center [409, 406] width 149 height 19
click at [560, 350] on button "Registrar pagamento" at bounding box center [561, 406] width 148 height 19
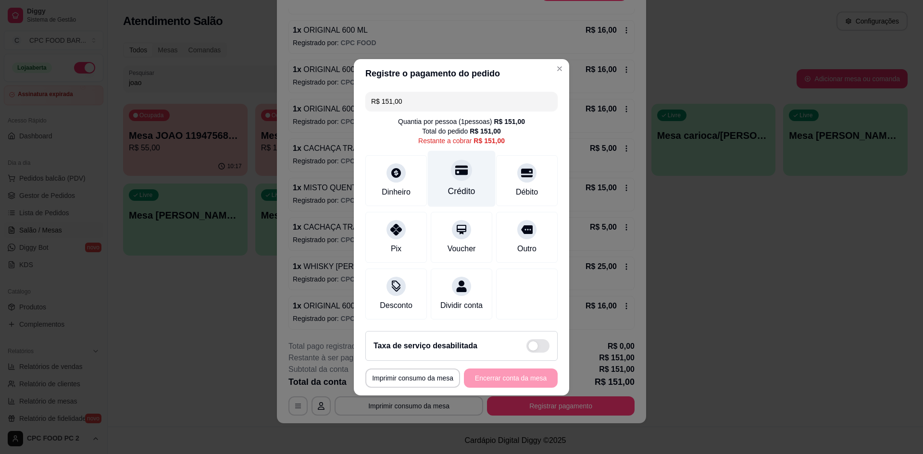
click at [469, 185] on div "Crédito" at bounding box center [461, 191] width 27 height 12
type input "R$ 0,00"
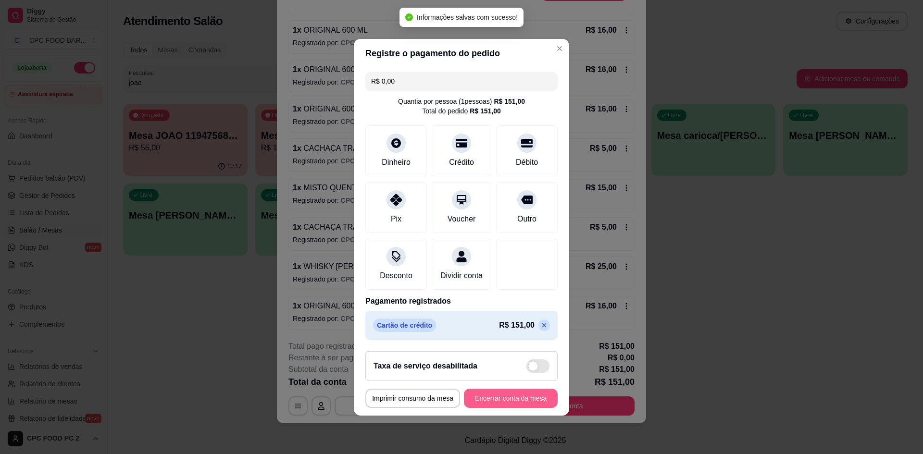
click at [513, 350] on button "Encerrar conta da mesa" at bounding box center [511, 398] width 94 height 19
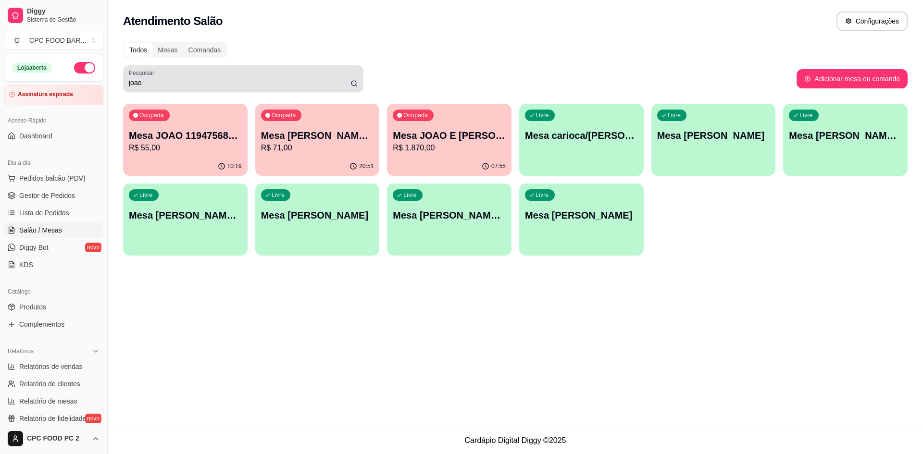
click at [259, 73] on div "joao" at bounding box center [243, 78] width 229 height 19
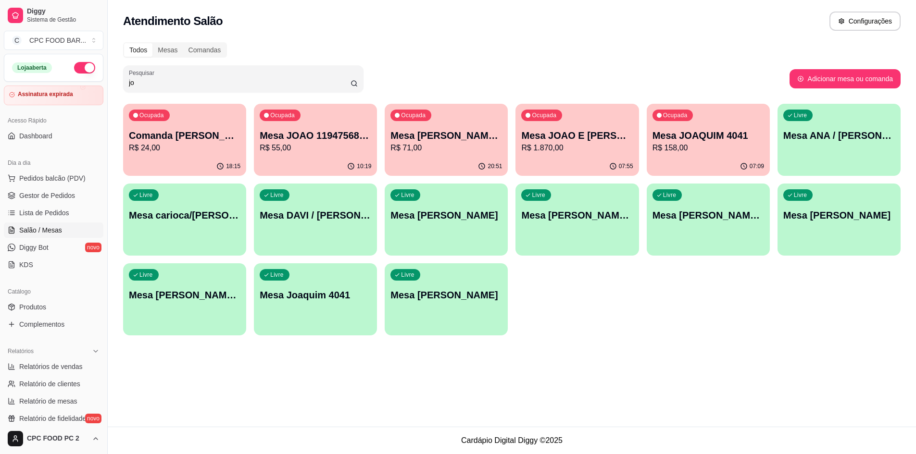
type input "j"
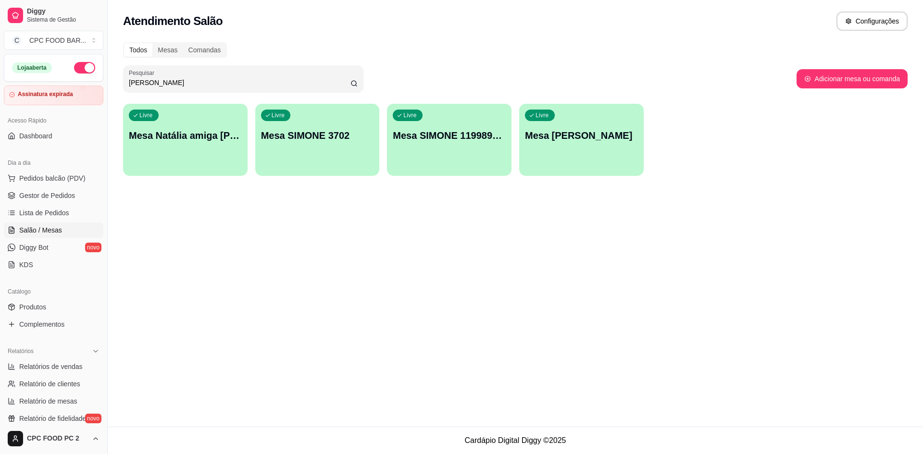
type input "[PERSON_NAME]"
click at [309, 164] on div "Livre Mesa SIMONE 3702" at bounding box center [317, 134] width 124 height 61
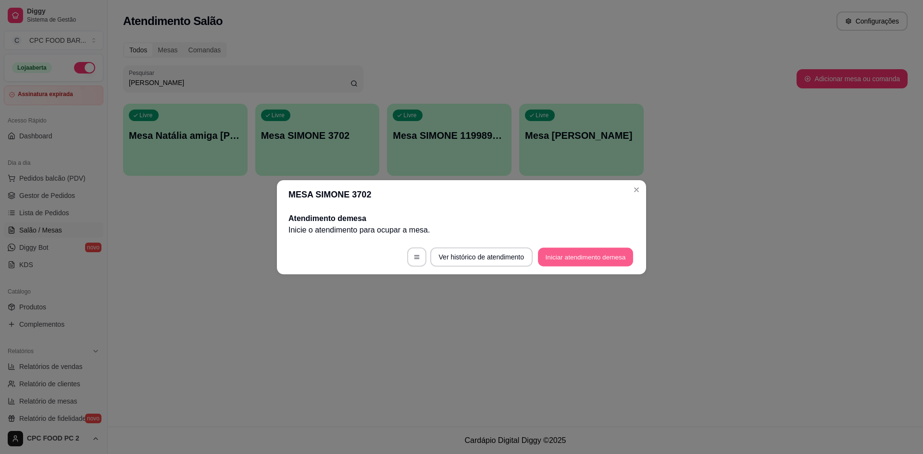
click at [564, 262] on button "Iniciar atendimento de mesa" at bounding box center [585, 257] width 95 height 19
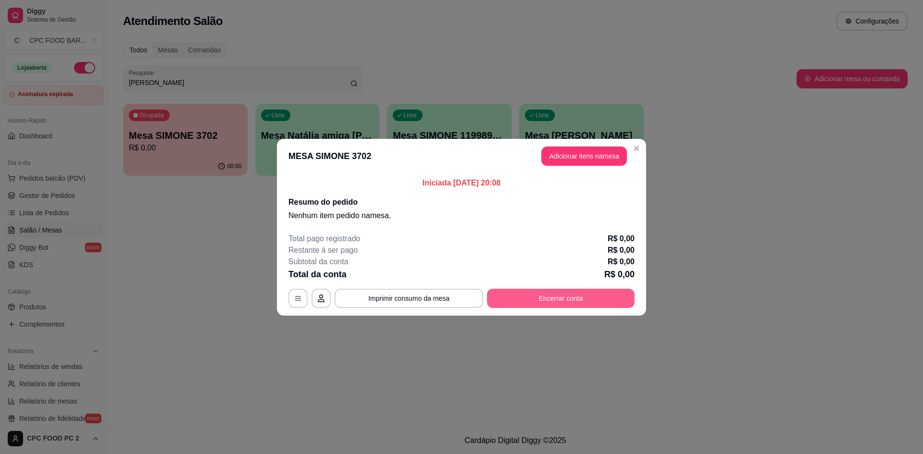
click at [569, 300] on button "Encerrar conta" at bounding box center [561, 298] width 148 height 19
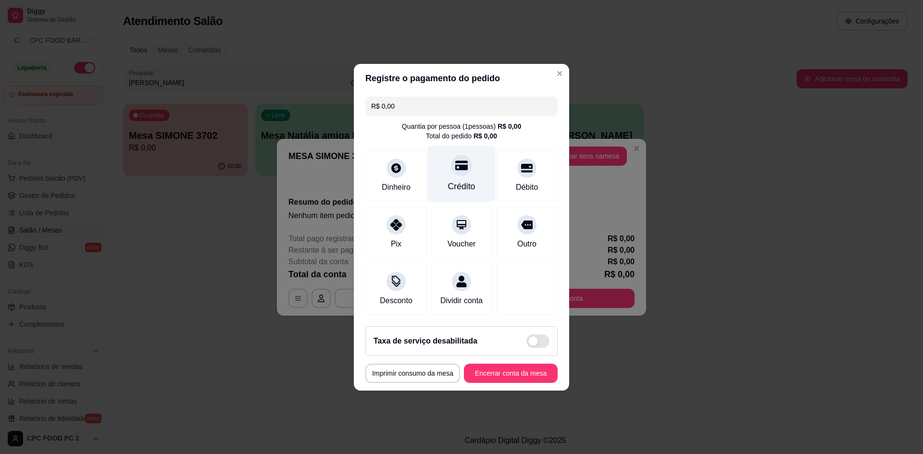
click at [462, 172] on div "Crédito" at bounding box center [462, 174] width 68 height 56
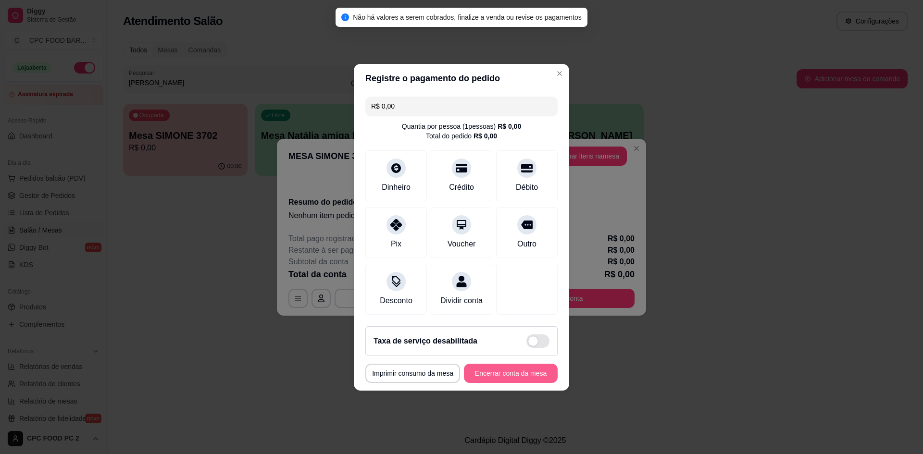
click at [527, 350] on button "Encerrar conta da mesa" at bounding box center [511, 373] width 94 height 19
